Goal: Task Accomplishment & Management: Use online tool/utility

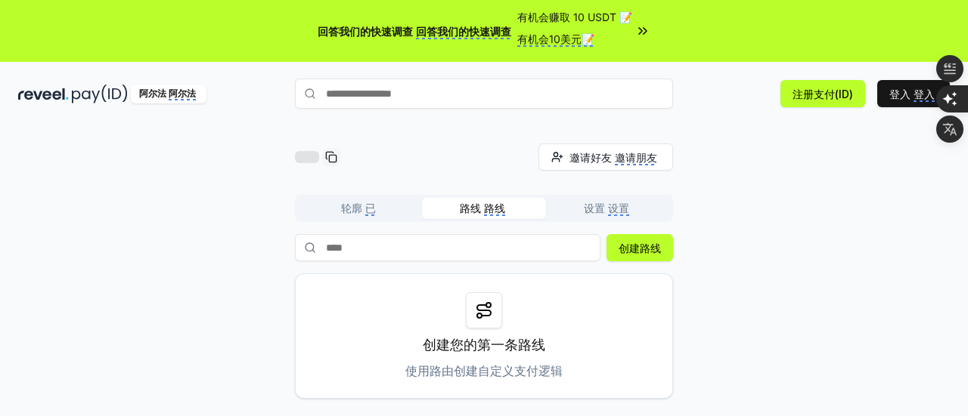
click at [712, 259] on div "邀请好友 邀请朋友 邀请 轮廓 已 路线 路线 设置 设置 创建路线 创建您的第一条路线 使用路由创建自定义支付逻辑" at bounding box center [483, 271] width 931 height 255
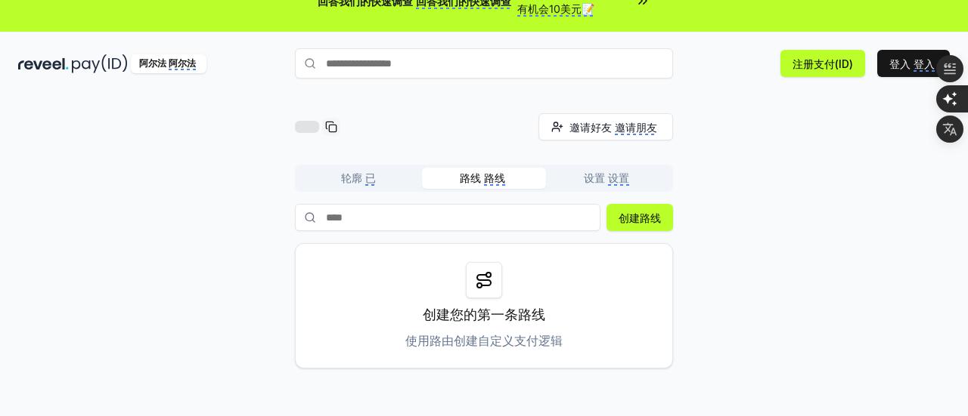
scroll to position [60, 0]
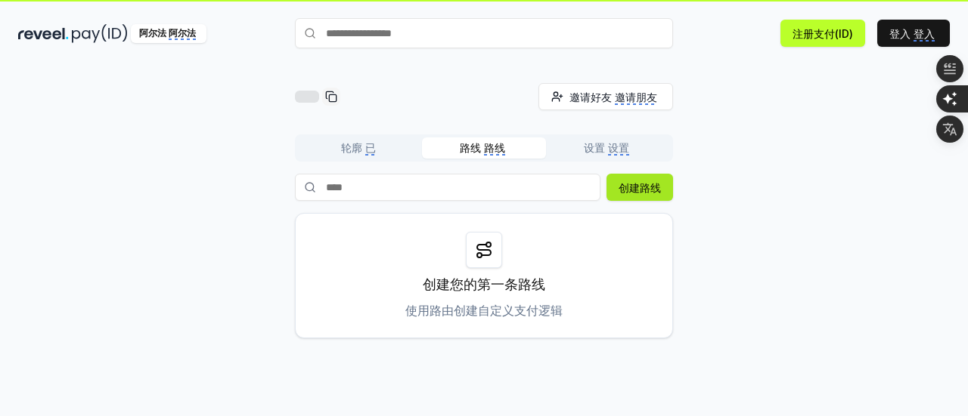
click at [649, 193] on font "创建路线" at bounding box center [639, 187] width 42 height 13
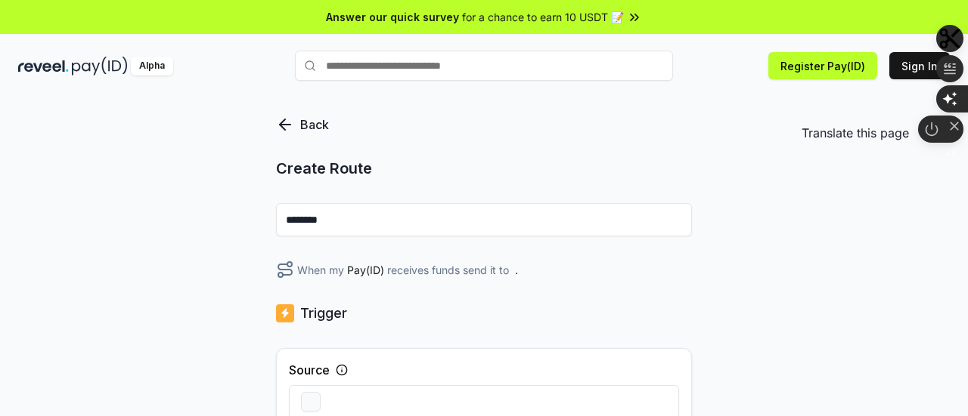
click at [948, 119] on div "button" at bounding box center [946, 128] width 15 height 24
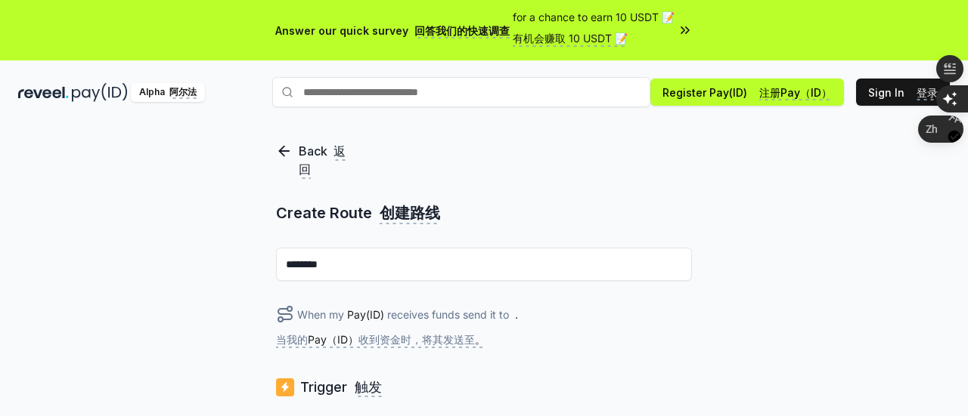
click at [601, 274] on input "********" at bounding box center [484, 264] width 416 height 33
click at [333, 267] on input "**********" at bounding box center [484, 264] width 416 height 33
type input "*****"
click at [559, 338] on div "When my Pay(ID) receives funds send it to 当我的 Pay（ID） 收到资金时，将其发送至 。 ." at bounding box center [484, 329] width 416 height 48
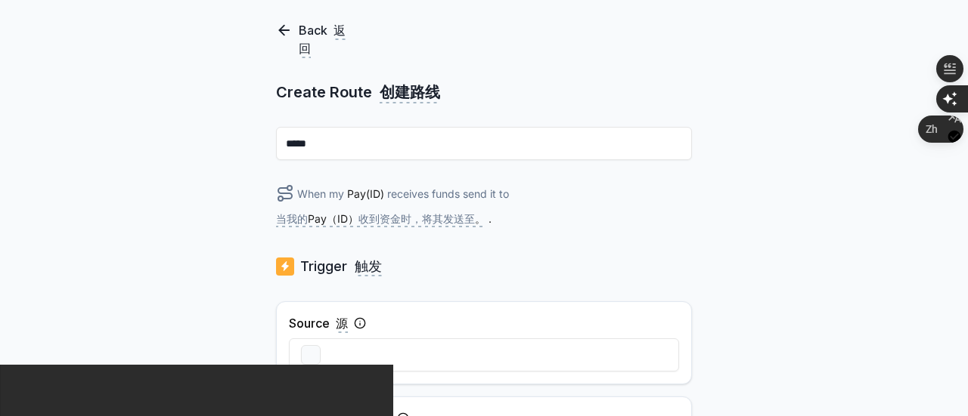
scroll to position [151, 0]
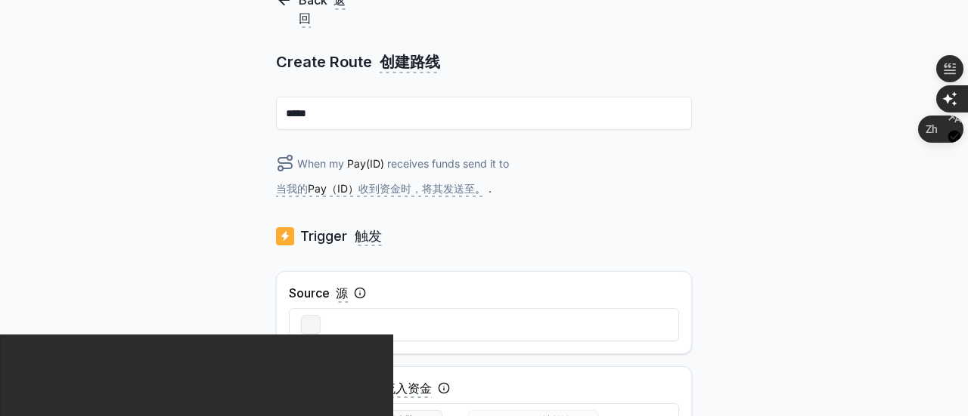
click at [307, 328] on button "button" at bounding box center [311, 325] width 20 height 20
click at [360, 294] on div "Source 源" at bounding box center [484, 312] width 416 height 83
click at [360, 294] on icon at bounding box center [360, 294] width 0 height 2
click at [503, 229] on div "Trigger 触发" at bounding box center [484, 236] width 416 height 21
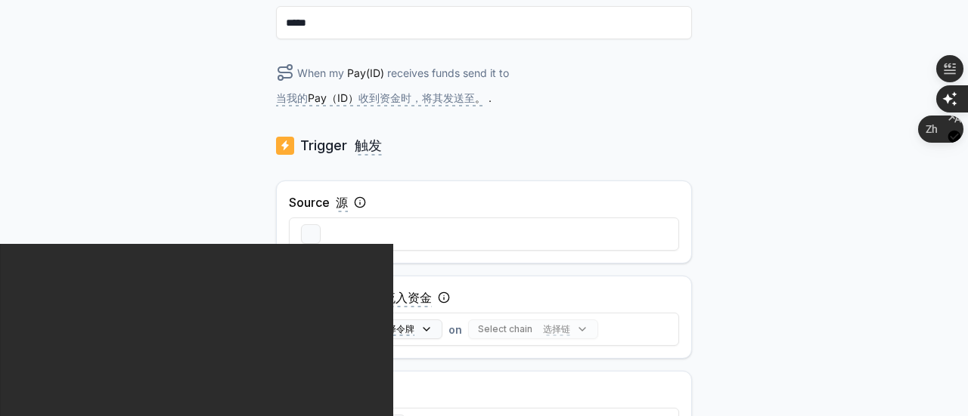
scroll to position [272, 0]
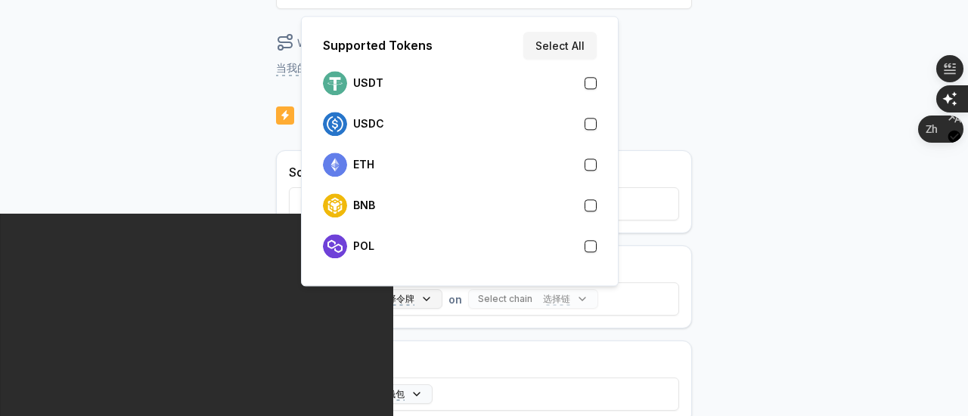
click at [423, 295] on button "Select token 选择令牌" at bounding box center [371, 299] width 141 height 20
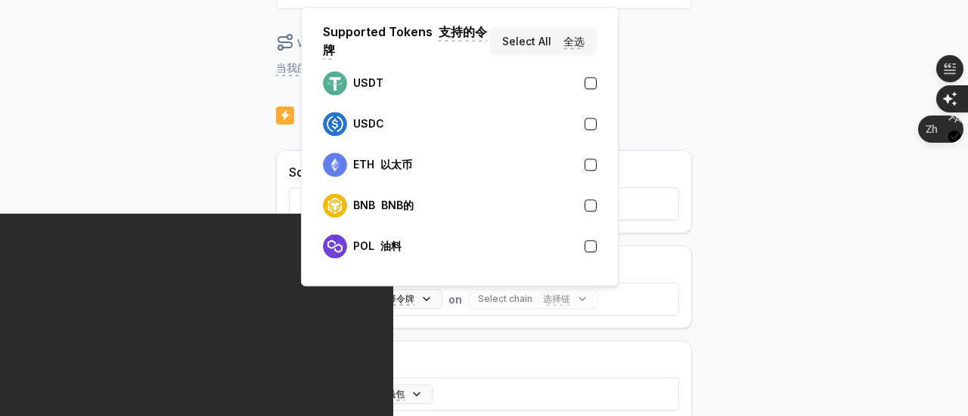
click at [595, 84] on button "button" at bounding box center [590, 83] width 12 height 12
click at [645, 107] on div "Trigger 触发" at bounding box center [484, 115] width 416 height 21
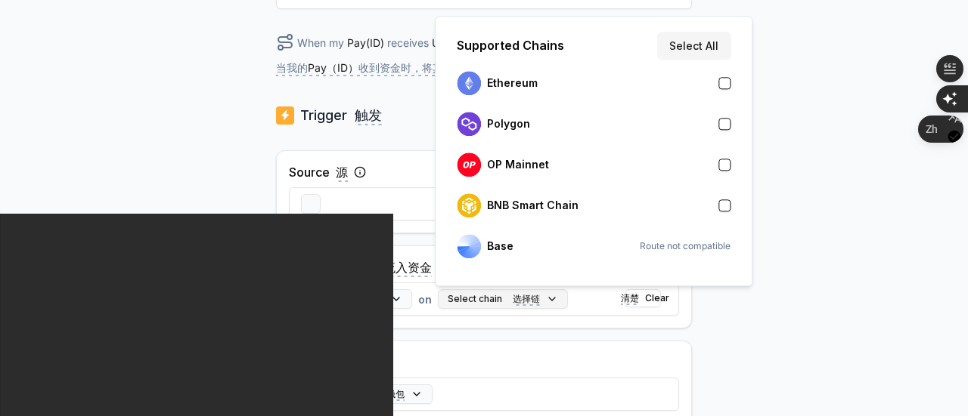
click at [542, 299] on button "Select chain 选择链" at bounding box center [503, 299] width 130 height 20
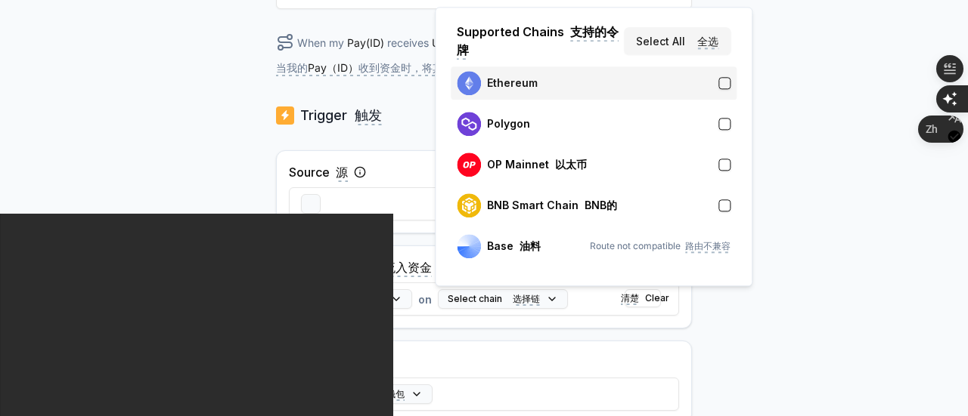
click at [661, 86] on div "Ethereum" at bounding box center [594, 83] width 274 height 24
click at [658, 321] on div "Incoming Funds 流入资金 USDT 选择令牌 on Ethereum 选择链 清楚 Clear" at bounding box center [484, 287] width 416 height 83
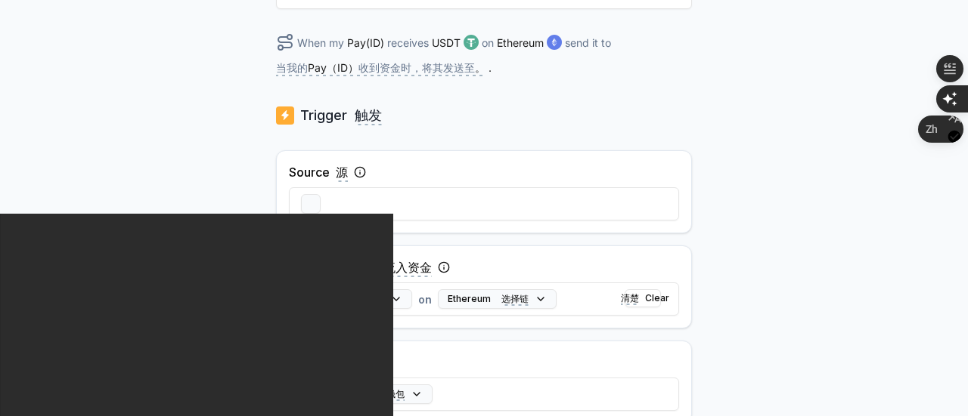
click at [711, 285] on body "Answer our quick survey 回答我们的快速调查 for a chance to earn 10 USDT 📝 有机会赚取 10 USDT …" at bounding box center [484, 208] width 968 height 416
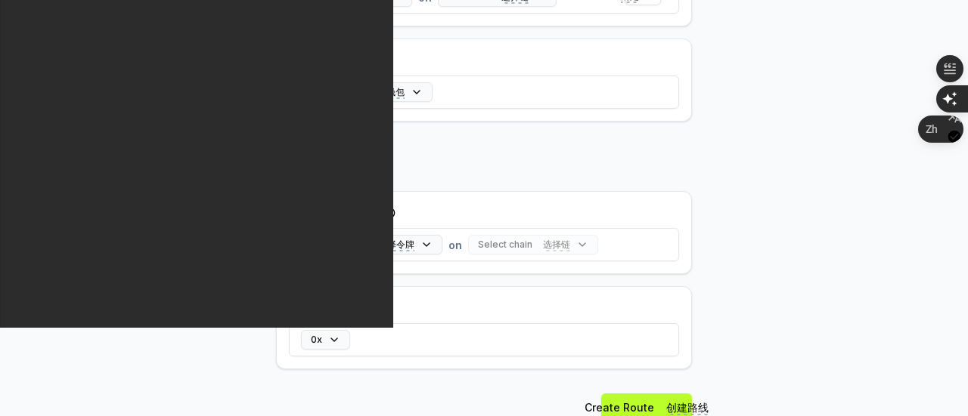
scroll to position [605, 0]
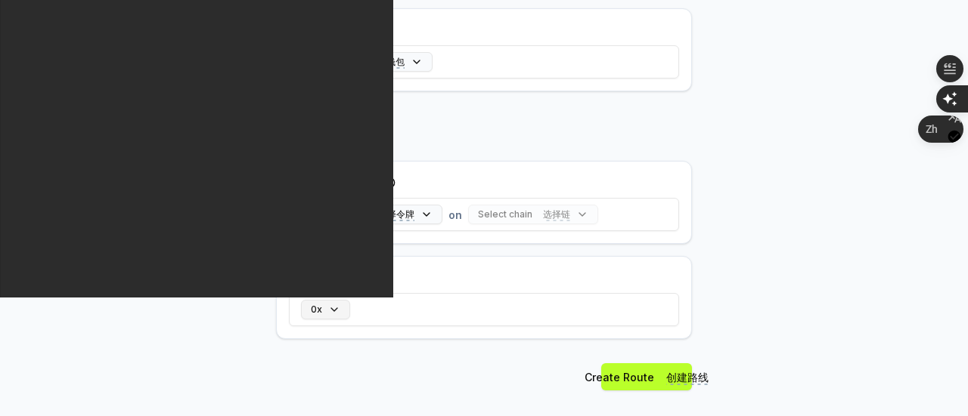
drag, startPoint x: 396, startPoint y: 308, endPoint x: 332, endPoint y: 302, distance: 64.5
click at [332, 302] on div "0x" at bounding box center [484, 310] width 390 height 44
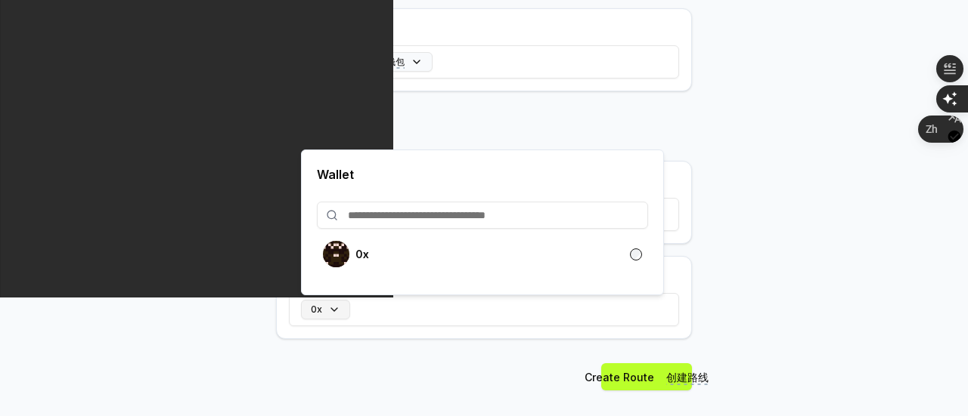
click at [332, 302] on button "0x" at bounding box center [325, 310] width 49 height 20
click at [704, 285] on body "Answer our quick survey 回答我们的快速调查 for a chance to earn 10 USDT 📝 有机会赚取 10 USDT …" at bounding box center [484, 208] width 968 height 416
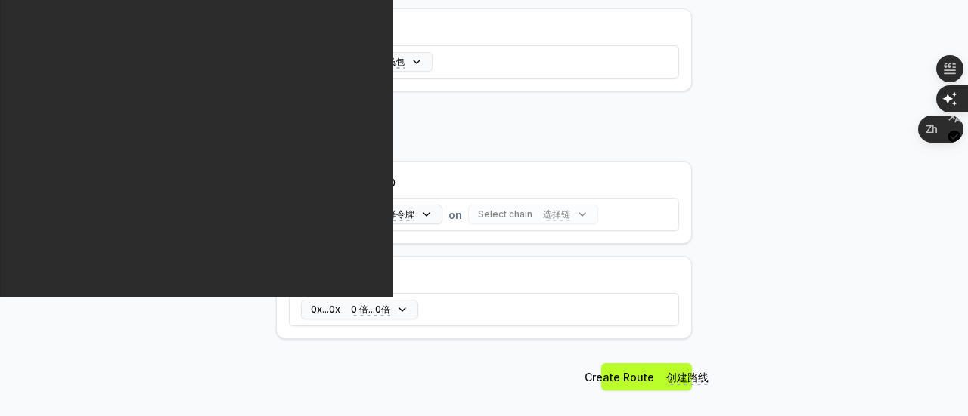
click at [714, 293] on body "Answer our quick survey 回答我们的快速调查 for a chance to earn 10 USDT 📝 有机会赚取 10 USDT …" at bounding box center [484, 208] width 968 height 416
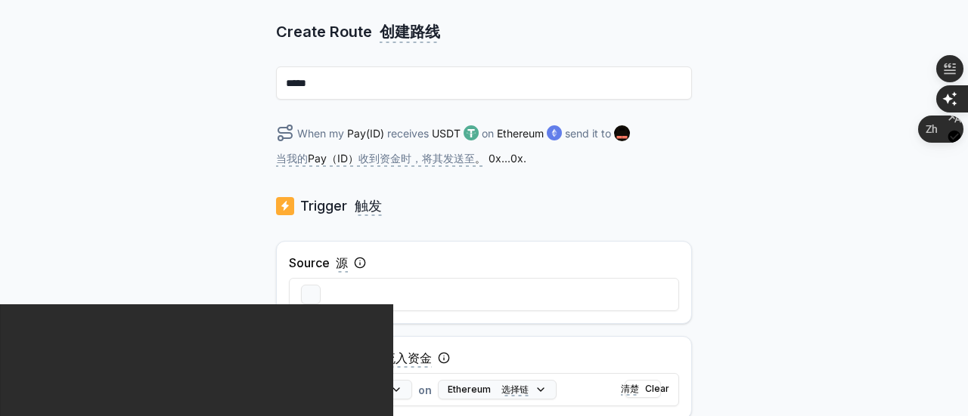
scroll to position [151, 0]
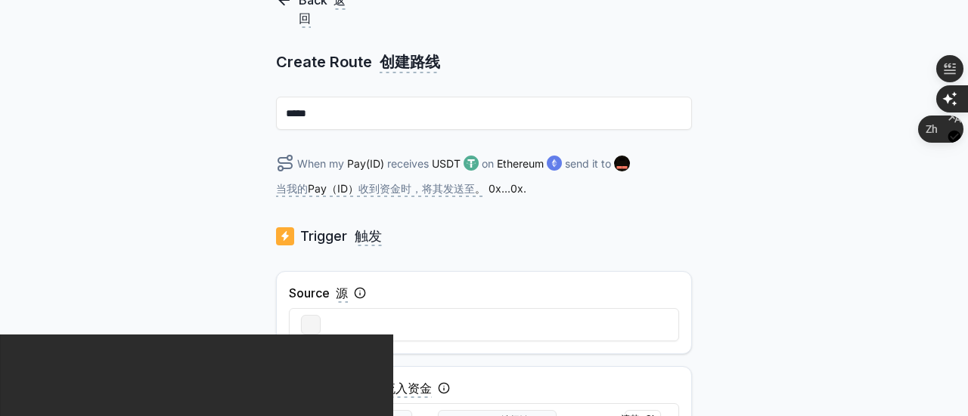
click at [310, 326] on button "button" at bounding box center [311, 325] width 20 height 20
click at [345, 330] on div at bounding box center [484, 325] width 390 height 44
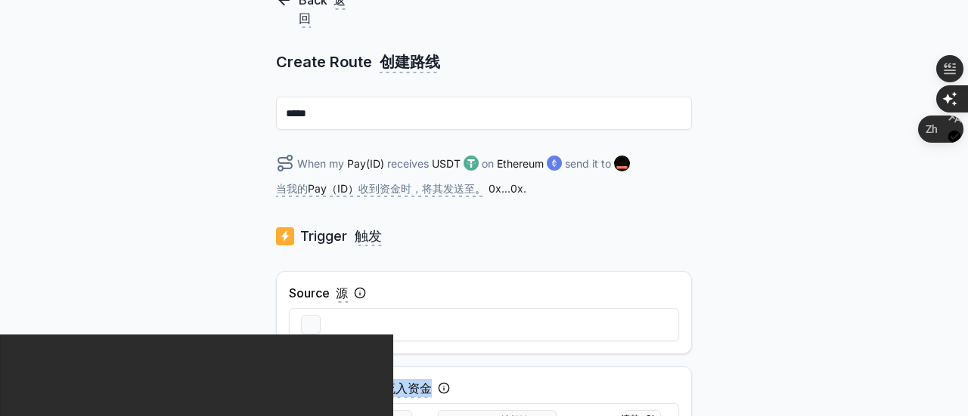
drag, startPoint x: 345, startPoint y: 330, endPoint x: 446, endPoint y: 389, distance: 117.2
click at [446, 389] on div "Source 源 Incoming Funds 流入资金 USDT 选择令牌 on Ethereum 选择链 清楚 Clear From 从 Any Wall…" at bounding box center [484, 408] width 416 height 274
click at [721, 285] on div "Back 返回 Create Route 创建路线 ***** When my Pay(ID) receives USDT on Ethereum send …" at bounding box center [484, 148] width 968 height 374
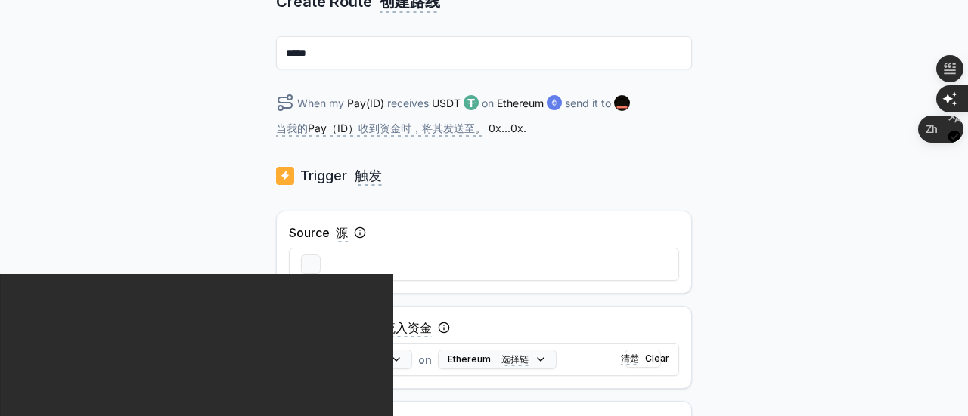
scroll to position [242, 0]
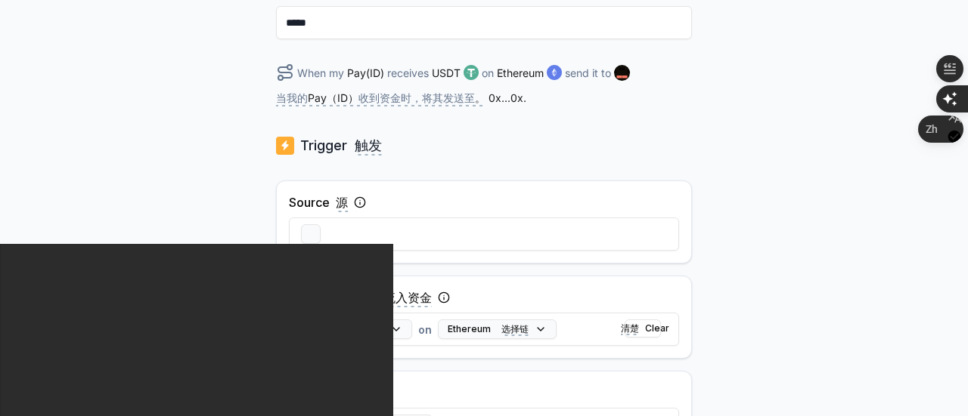
drag, startPoint x: 311, startPoint y: 231, endPoint x: 655, endPoint y: 119, distance: 361.2
click at [655, 119] on div "Back 返回 Create Route 创建路线 ***** When my Pay(ID) receives USDT on Ethereum send …" at bounding box center [484, 353] width 416 height 906
click at [749, 170] on div "Back 返回 Create Route 创建路线 ***** When my Pay(ID) receives USDT on Ethereum send …" at bounding box center [484, 57] width 968 height 374
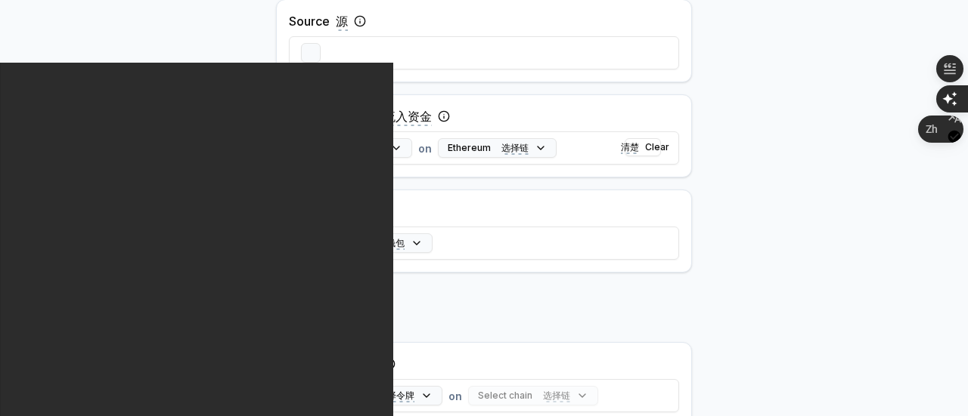
scroll to position [454, 0]
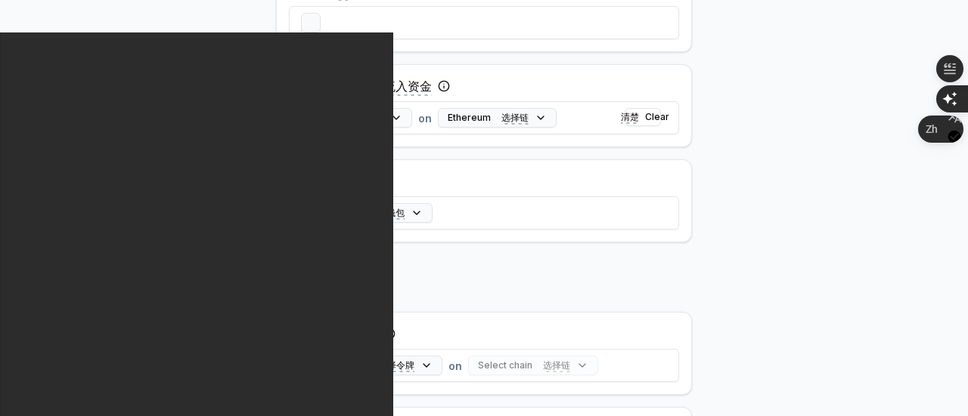
click at [707, 305] on body "Answer our quick survey 回答我们的快速调查 for a chance to earn 10 USDT 📝 有机会赚取 10 USDT …" at bounding box center [484, 208] width 968 height 416
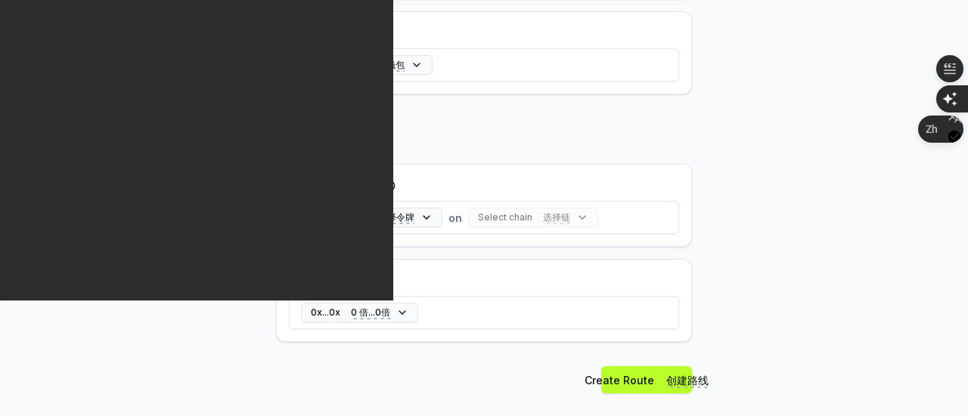
scroll to position [605, 0]
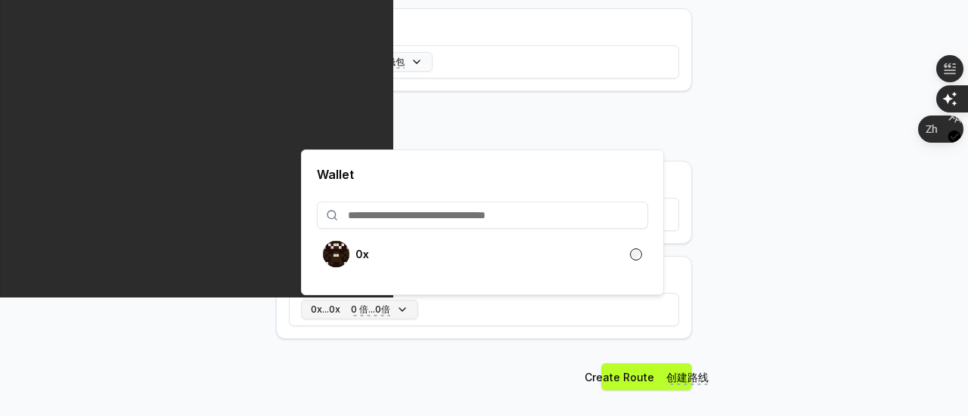
click at [404, 307] on button "0x...0x 0 倍...0倍" at bounding box center [359, 310] width 117 height 20
click at [533, 216] on input at bounding box center [482, 215] width 331 height 27
paste input "**********"
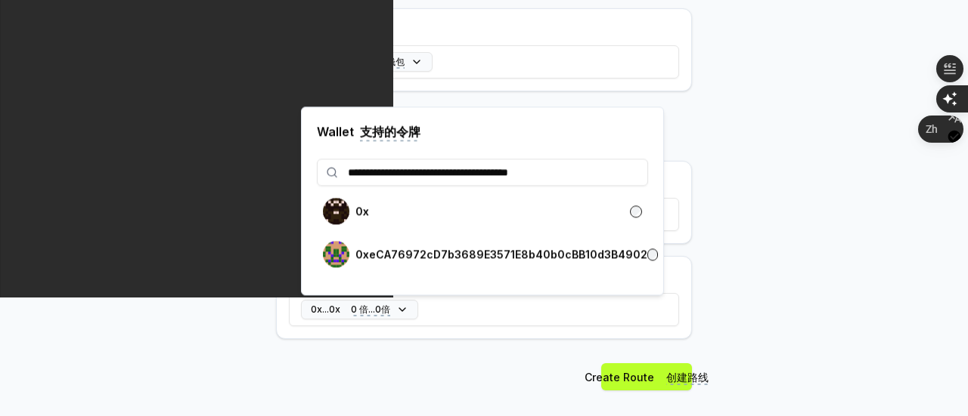
type input "**********"
click at [739, 268] on body "**********" at bounding box center [484, 208] width 968 height 416
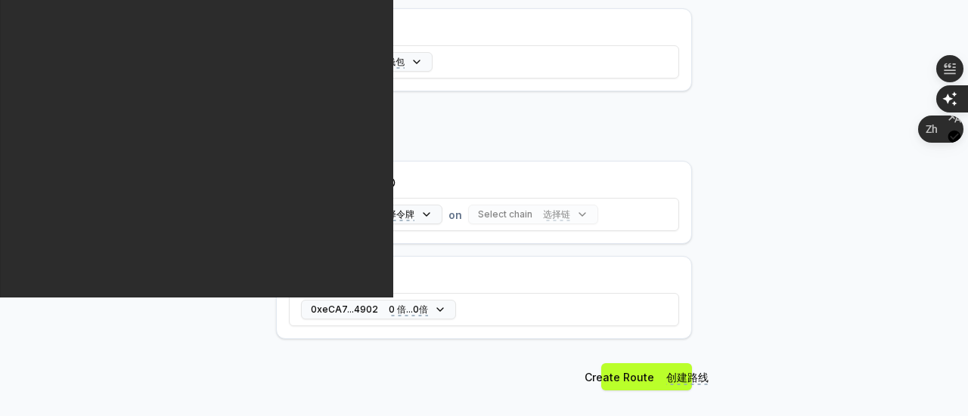
click at [572, 209] on div "Select chain 选择链" at bounding box center [533, 215] width 130 height 20
click at [576, 212] on div "Select chain 选择链" at bounding box center [533, 215] width 130 height 20
click at [451, 212] on span "on" at bounding box center [455, 215] width 14 height 16
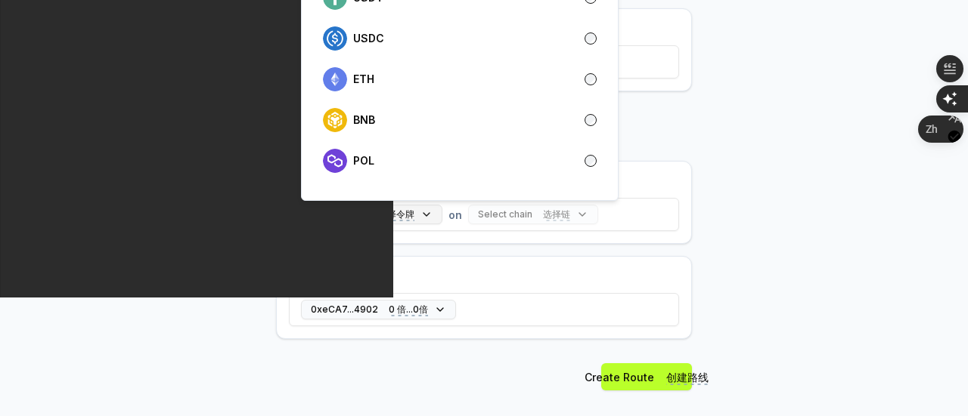
click at [422, 209] on button "Select token 选择令牌" at bounding box center [371, 215] width 141 height 20
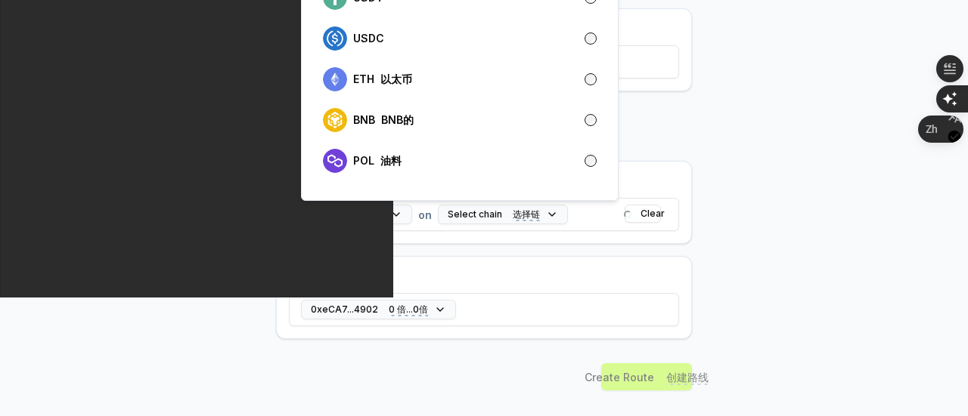
click at [828, 141] on body "Answer our quick survey 回答我们的快速调查 for a chance to earn 10 USDT 📝 有机会赚取 10 USDT …" at bounding box center [484, 208] width 968 height 416
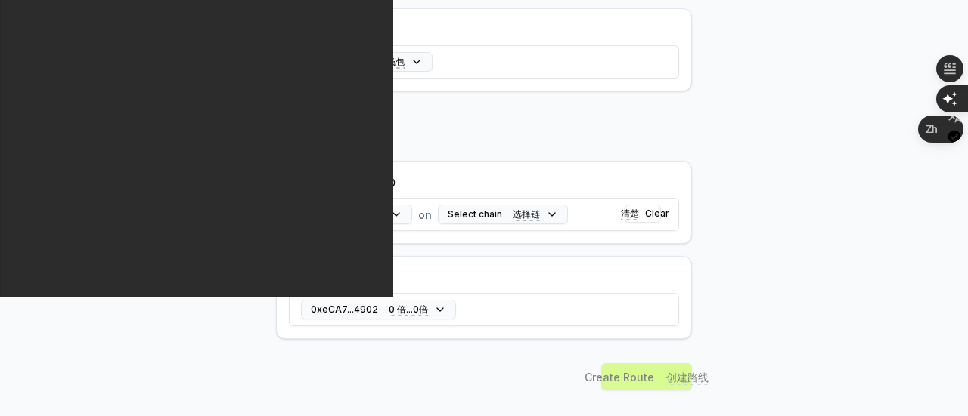
scroll to position [574, 0]
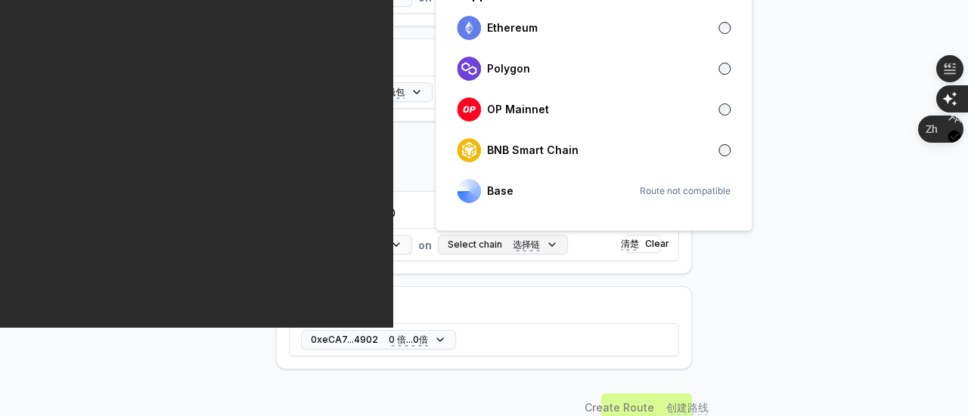
click at [550, 242] on button "Select chain 选择链" at bounding box center [503, 245] width 130 height 20
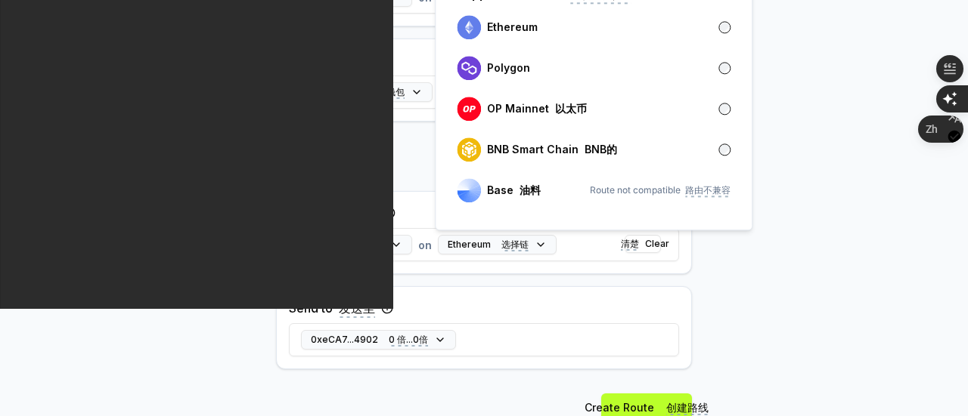
click at [780, 63] on body "Answer our quick survey 回答我们的快速调查 for a chance to earn 10 USDT 📝 有机会赚取 10 USDT …" at bounding box center [484, 208] width 968 height 416
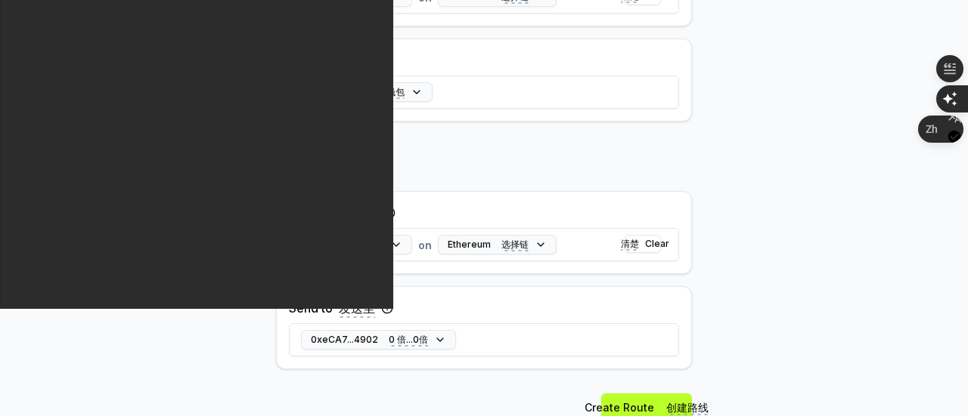
click at [768, 166] on body "Answer our quick survey 回答我们的快速调查 for a chance to earn 10 USDT 📝 有机会赚取 10 USDT …" at bounding box center [484, 208] width 968 height 416
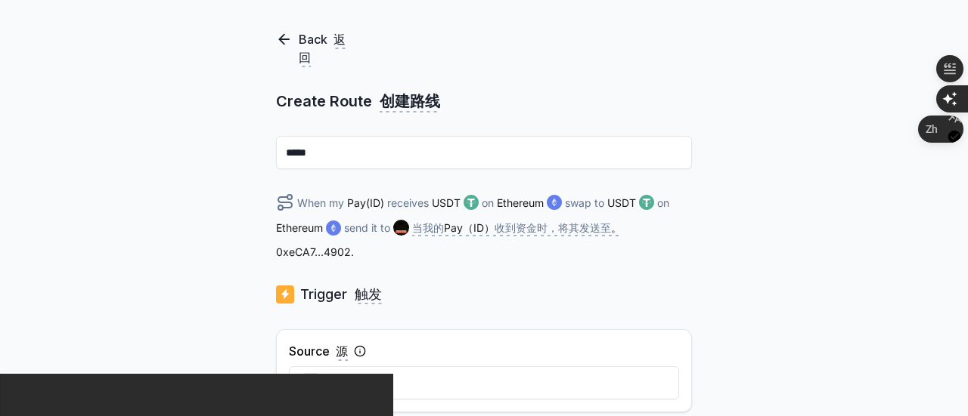
scroll to position [110, 0]
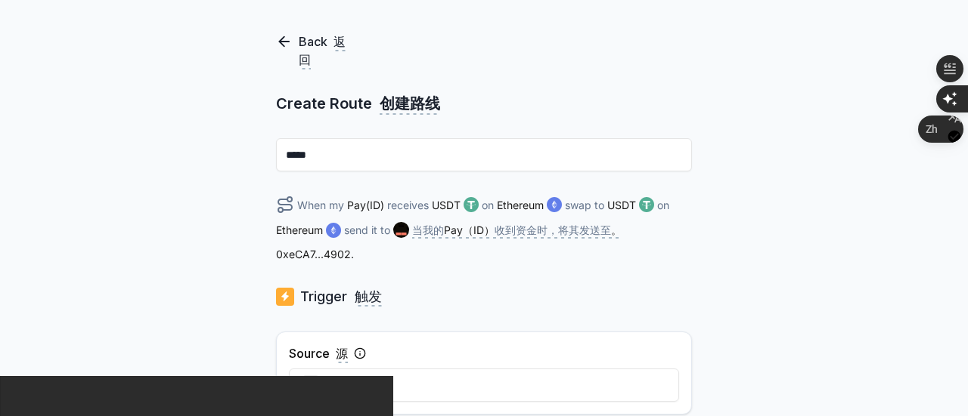
click at [516, 150] on input "*****" at bounding box center [484, 154] width 416 height 33
type input "*"
click at [649, 300] on div "Trigger 触发" at bounding box center [484, 296] width 416 height 21
click at [451, 154] on input at bounding box center [484, 154] width 416 height 33
type input "*****"
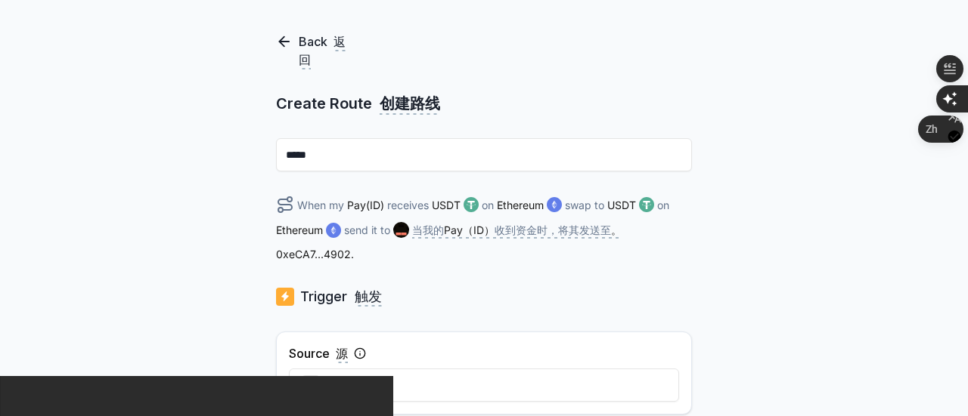
click at [844, 262] on div "Back 返回 Create Route 创建路线 ***** When my Pay(ID) receives USDT on Ethereum swap …" at bounding box center [484, 189] width 968 height 374
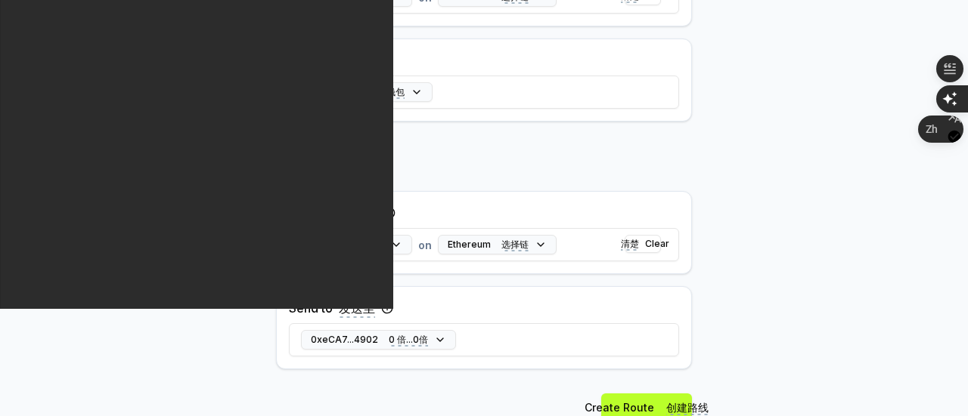
scroll to position [624, 0]
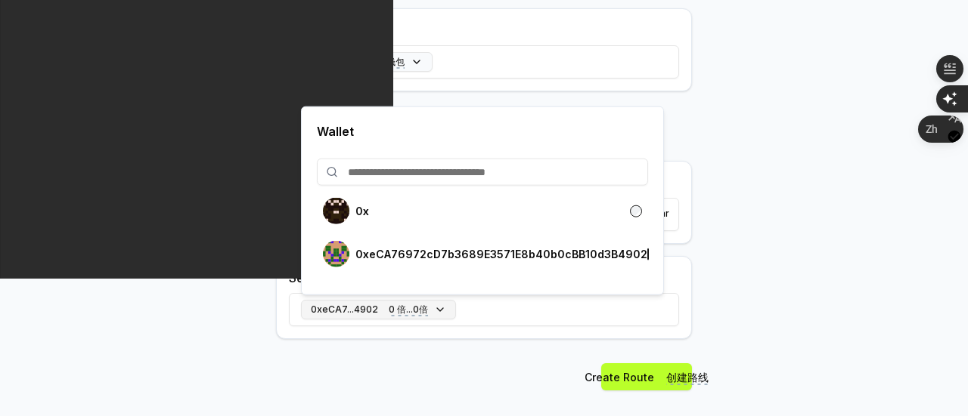
click at [437, 306] on button "0xeCA7...4902 0 倍...0倍" at bounding box center [378, 310] width 155 height 20
click at [691, 262] on div "Send to 发送至 0xeCA7...4902 0 倍...0倍" at bounding box center [484, 297] width 416 height 83
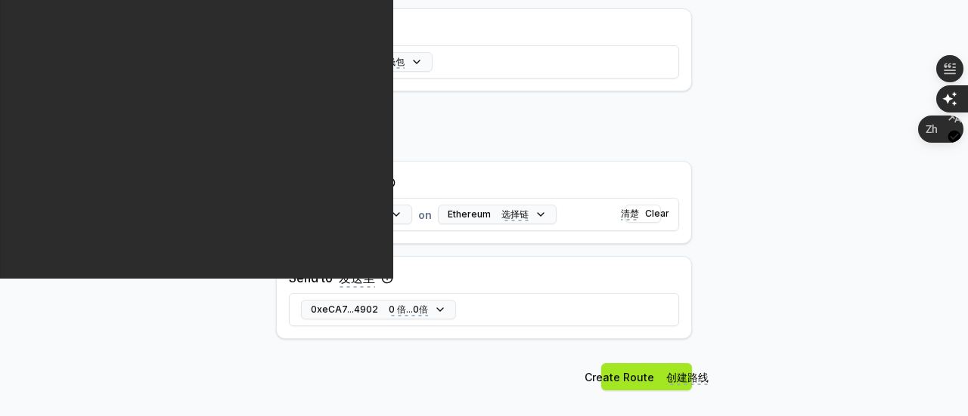
click at [678, 371] on span "创建路线" at bounding box center [687, 378] width 42 height 15
click at [754, 141] on body "Answer our quick survey 回答我们的快速调查 for a chance to earn 10 USDT 📝 有机会赚取 10 USDT …" at bounding box center [484, 208] width 968 height 416
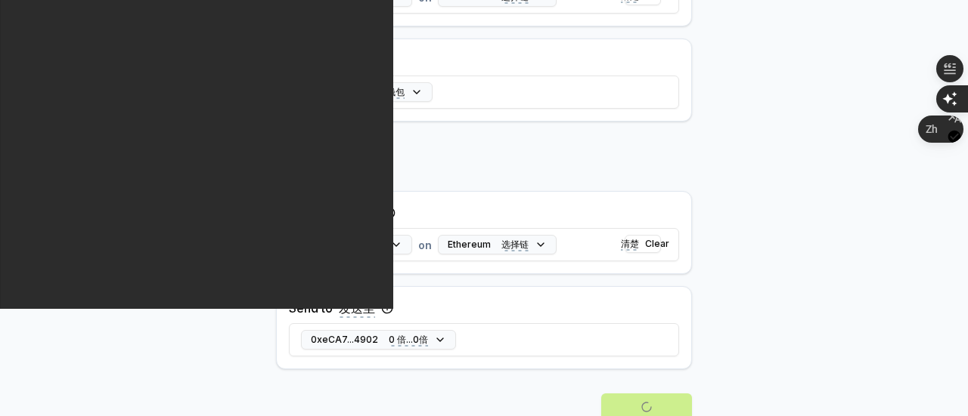
scroll to position [563, 0]
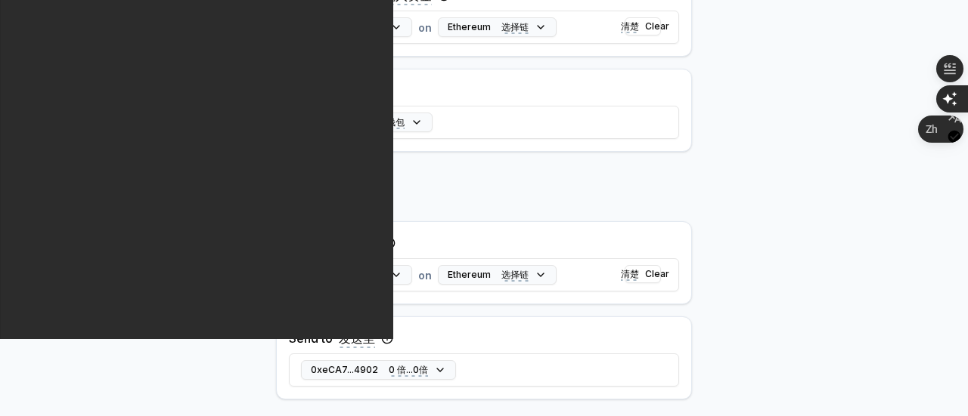
click at [751, 187] on body "Answer our quick survey 回答我们的快速调查 for a chance to earn 10 USDT 📝 有机会赚取 10 USDT …" at bounding box center [484, 208] width 968 height 416
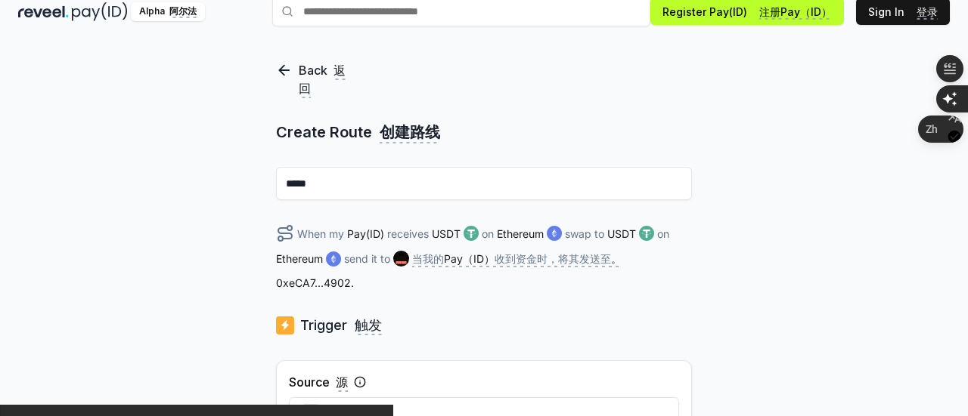
scroll to position [79, 0]
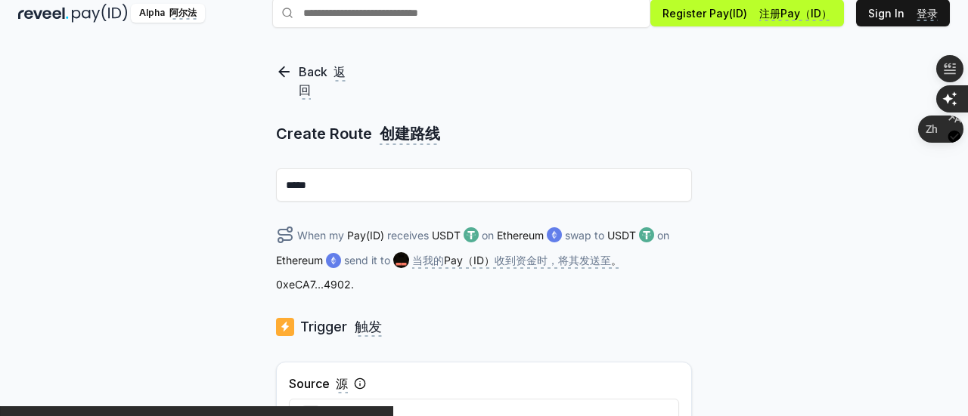
click at [815, 88] on div "Back 返回 Create Route 创建路线 ***** When my Pay(ID) receives USDT on Ethereum swap …" at bounding box center [484, 220] width 968 height 374
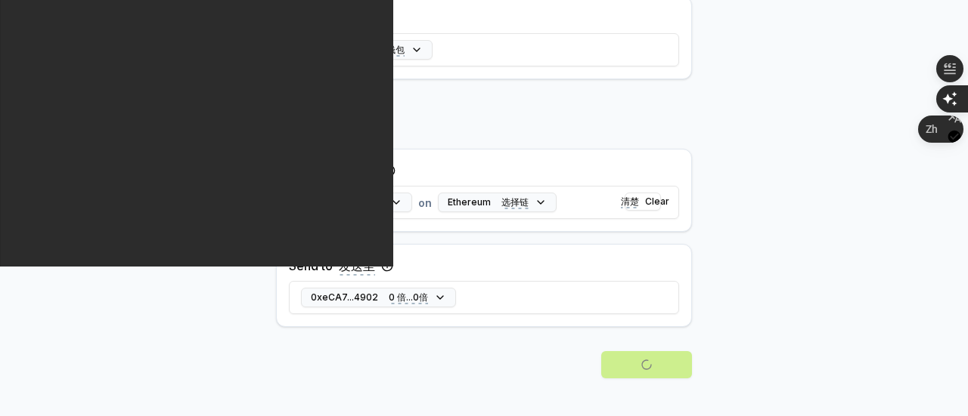
scroll to position [648, 0]
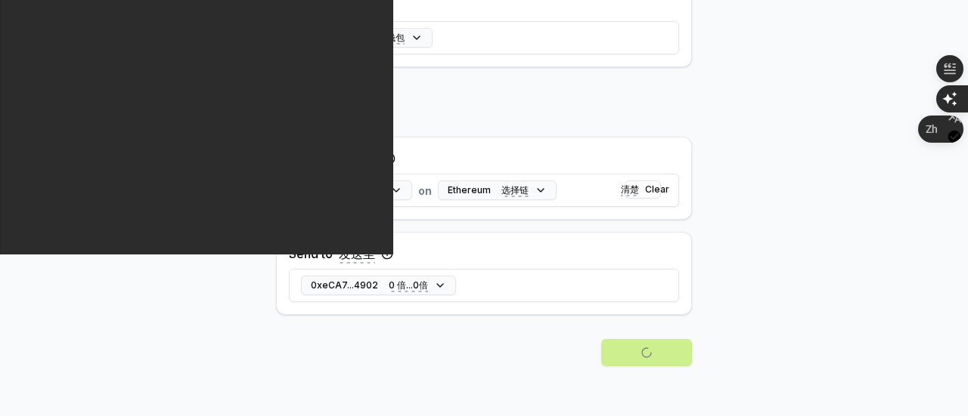
click at [776, 233] on body "Answer our quick survey 回答我们的快速调查 for a chance to earn 10 USDT 📝 有机会赚取 10 USDT …" at bounding box center [484, 208] width 968 height 416
click at [754, 225] on body "Answer our quick survey 回答我们的快速调查 for a chance to earn 10 USDT 📝 有机会赚取 10 USDT …" at bounding box center [484, 208] width 968 height 416
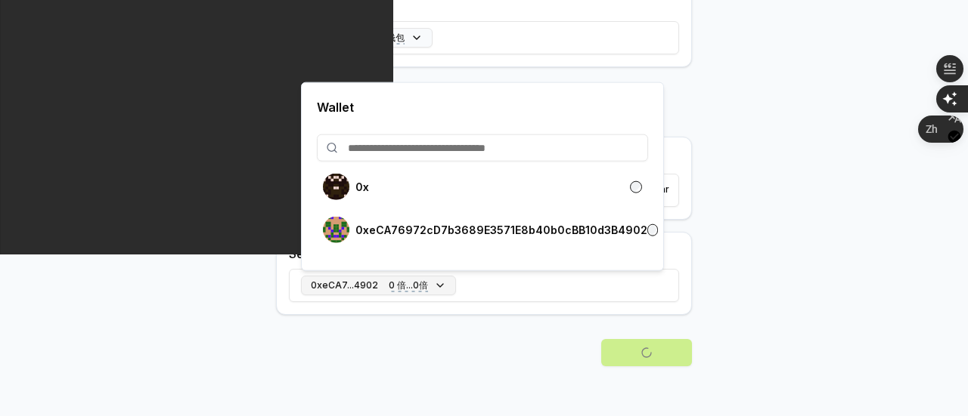
click at [438, 280] on button "0xeCA7...4902 0 倍...0倍" at bounding box center [378, 286] width 155 height 20
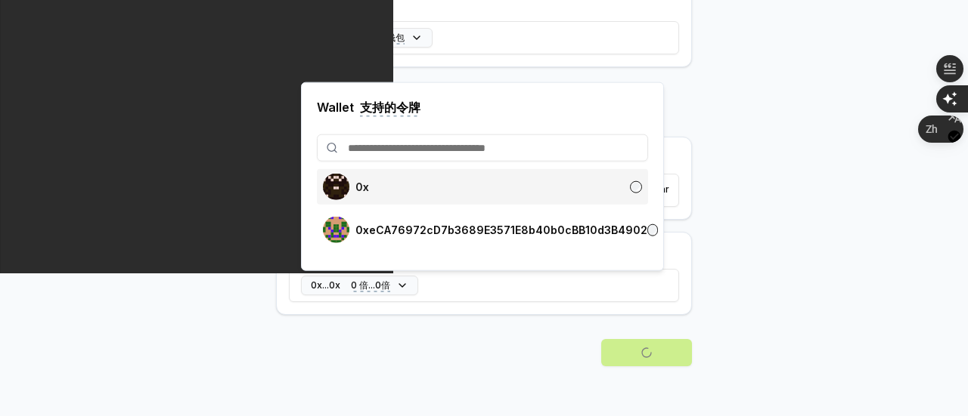
click at [345, 181] on rect at bounding box center [345, 182] width 3 height 3
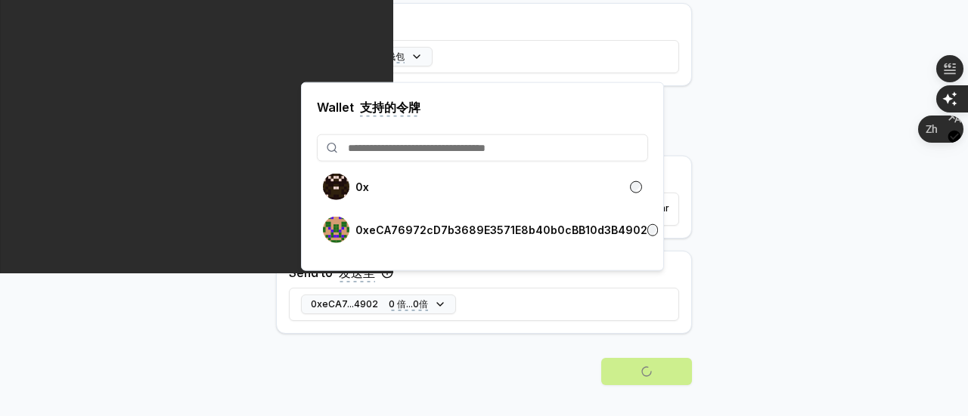
scroll to position [648, 0]
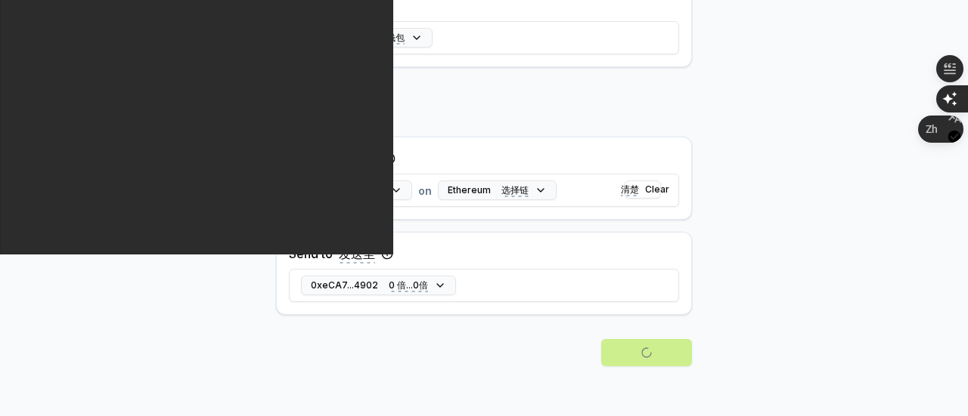
click at [758, 241] on body "Answer our quick survey 回答我们的快速调查 for a chance to earn 10 USDT 📝 有机会赚取 10 USDT …" at bounding box center [484, 208] width 968 height 416
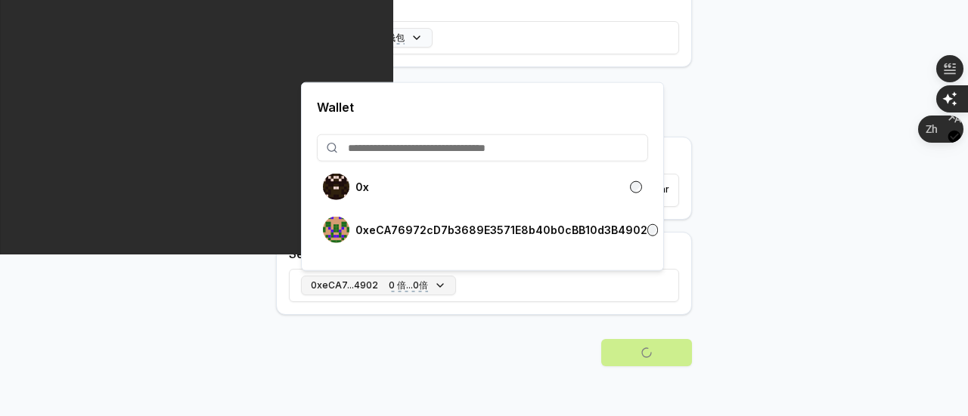
click at [438, 282] on button "0xeCA7...4902 0 倍...0倍" at bounding box center [378, 286] width 155 height 20
click at [490, 289] on div "0xeCA7...4902 0 倍...0倍" at bounding box center [484, 286] width 390 height 44
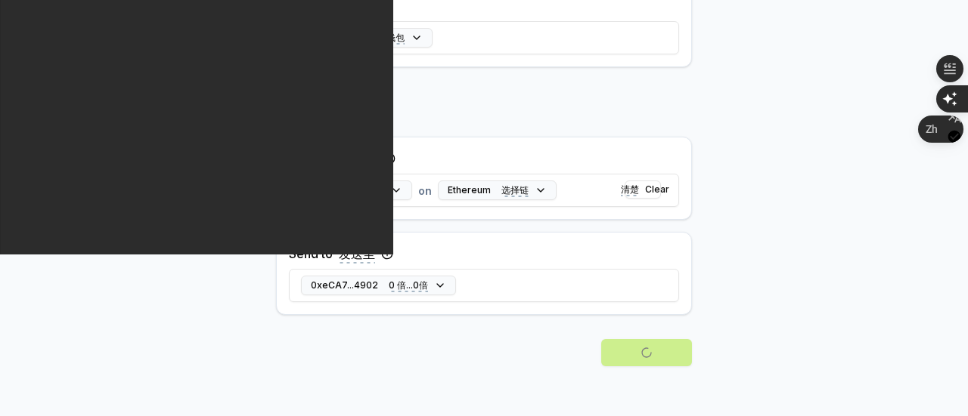
click at [782, 267] on body "Answer our quick survey 回答我们的快速调查 for a chance to earn 10 USDT 📝 有机会赚取 10 USDT …" at bounding box center [484, 208] width 968 height 416
